Goal: Task Accomplishment & Management: Manage account settings

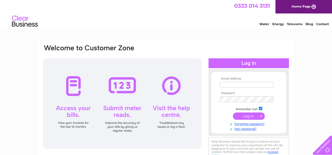
type input "[EMAIL_ADDRESS][DOMAIN_NAME]"
click at [249, 117] on input "submit" at bounding box center [249, 116] width 32 height 7
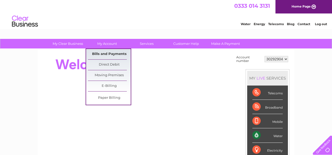
click at [103, 55] on link "Bills and Payments" at bounding box center [109, 54] width 43 height 10
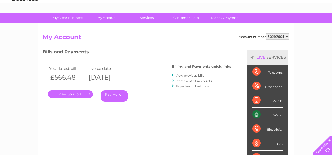
scroll to position [27, 0]
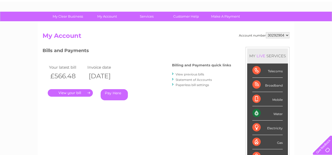
click at [68, 92] on link "." at bounding box center [70, 93] width 45 height 8
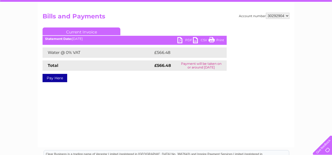
scroll to position [47, 0]
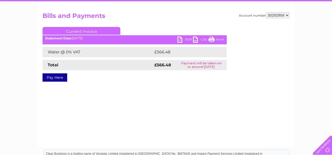
click at [189, 39] on link "PDF" at bounding box center [186, 41] width 16 height 8
